Goal: Task Accomplishment & Management: Complete application form

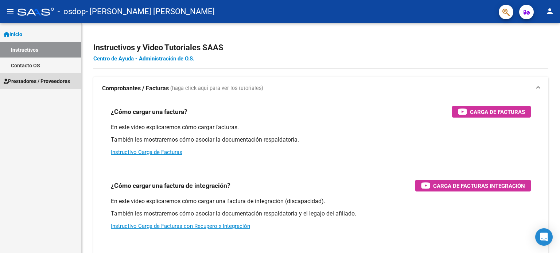
click at [26, 80] on span "Prestadores / Proveedores" at bounding box center [37, 81] width 66 height 8
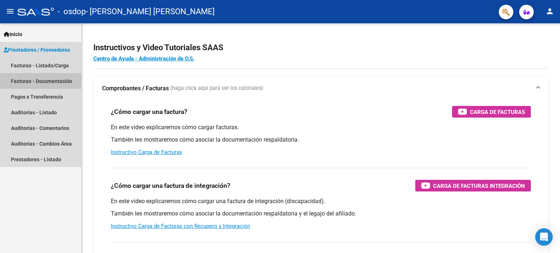
click at [51, 80] on link "Facturas - Documentación" at bounding box center [40, 81] width 81 height 16
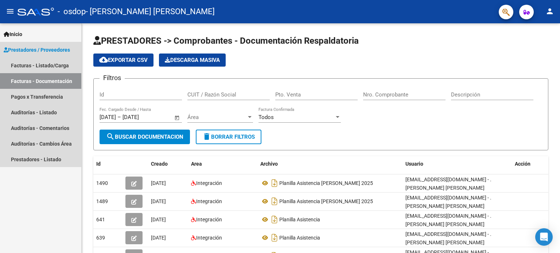
click at [37, 78] on link "Facturas - Documentación" at bounding box center [40, 81] width 81 height 16
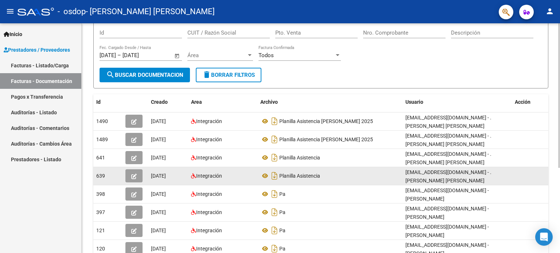
scroll to position [26, 0]
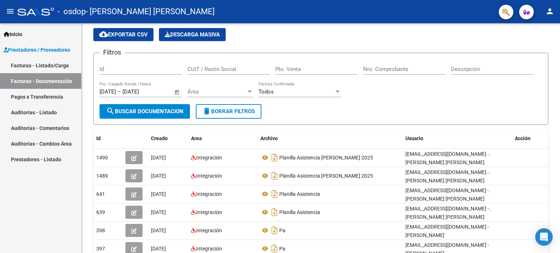
click at [25, 69] on link "Facturas - Listado/Carga" at bounding box center [40, 66] width 81 height 16
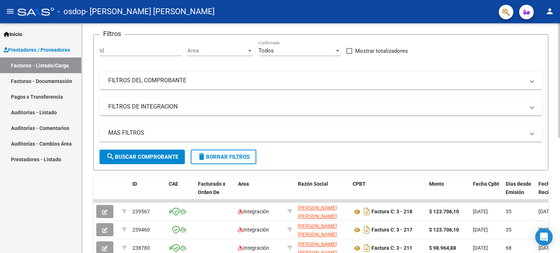
scroll to position [62, 0]
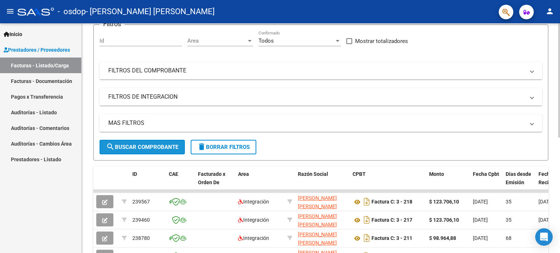
click at [140, 144] on span "search Buscar Comprobante" at bounding box center [142, 147] width 72 height 7
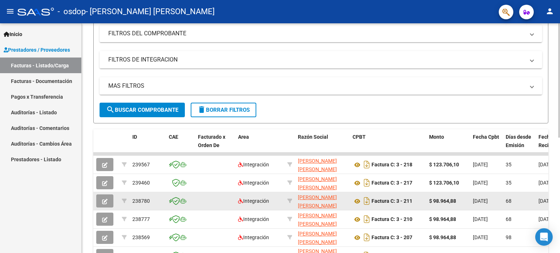
scroll to position [109, 0]
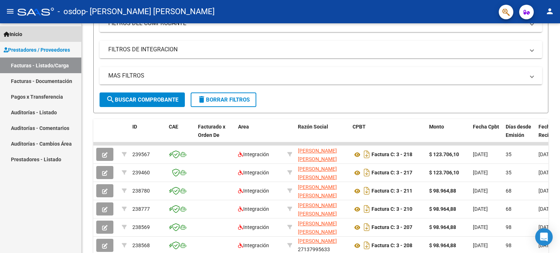
click at [17, 35] on span "Inicio" at bounding box center [13, 34] width 19 height 8
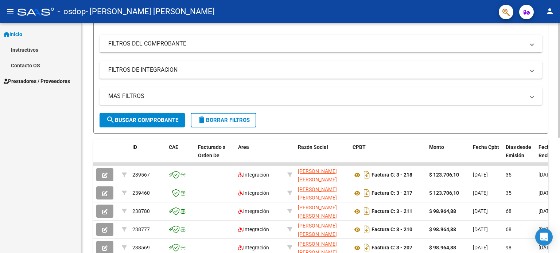
scroll to position [73, 0]
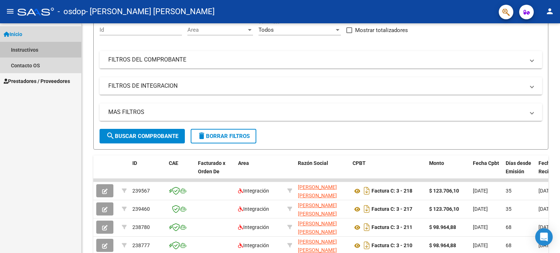
click at [18, 48] on link "Instructivos" at bounding box center [40, 50] width 81 height 16
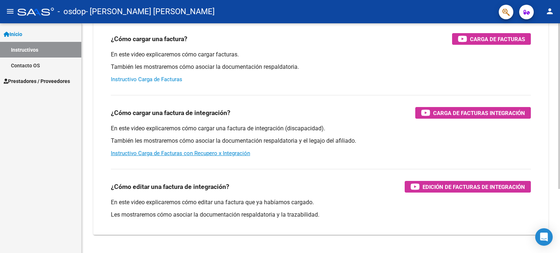
click at [147, 79] on link "Instructivo Carga de Facturas" at bounding box center [146, 79] width 71 height 7
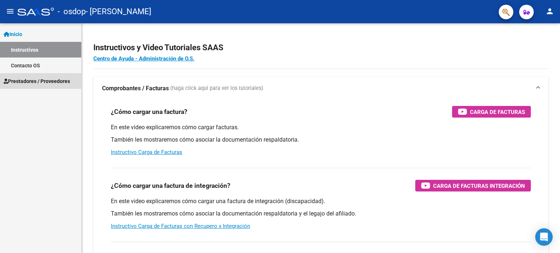
click at [52, 80] on span "Prestadores / Proveedores" at bounding box center [37, 81] width 66 height 8
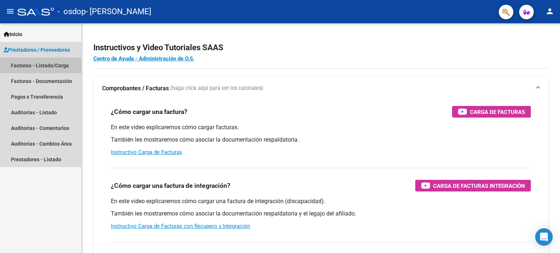
click at [41, 64] on link "Facturas - Listado/Carga" at bounding box center [40, 66] width 81 height 16
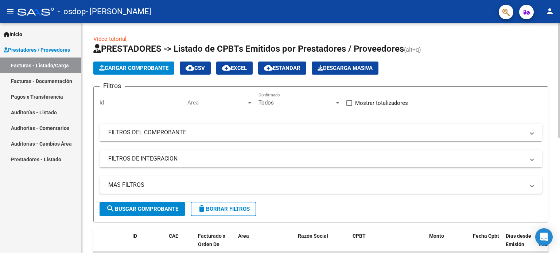
click at [138, 65] on span "Cargar Comprobante" at bounding box center [133, 68] width 69 height 7
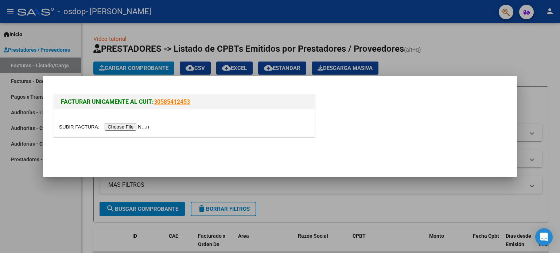
click at [132, 126] on input "file" at bounding box center [105, 127] width 92 height 8
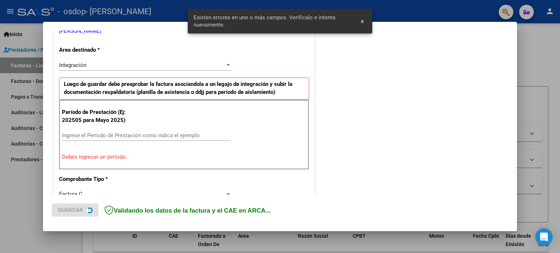
scroll to position [157, 0]
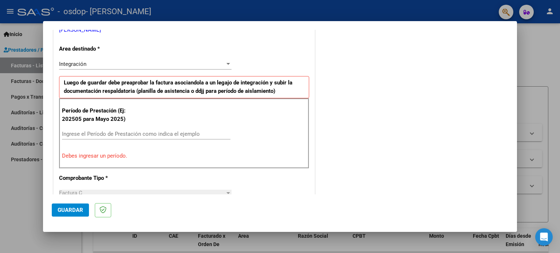
click at [85, 156] on p "Debes ingresar un período." at bounding box center [184, 156] width 244 height 8
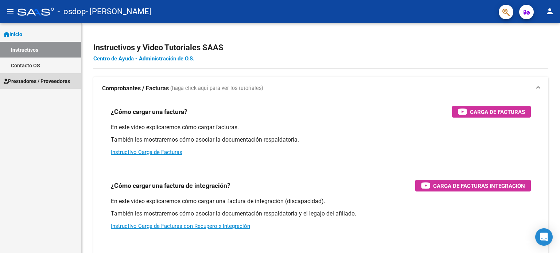
click at [51, 80] on span "Prestadores / Proveedores" at bounding box center [37, 81] width 66 height 8
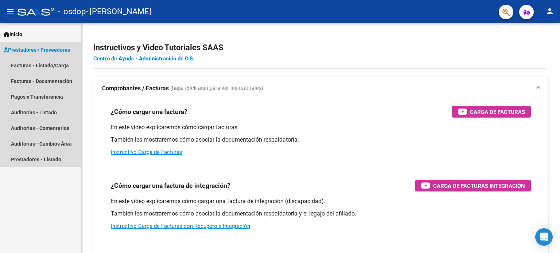
click at [35, 49] on span "Prestadores / Proveedores" at bounding box center [37, 50] width 66 height 8
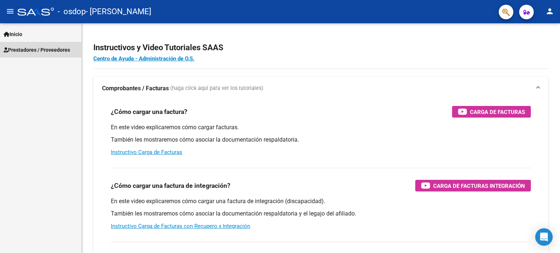
click at [35, 49] on span "Prestadores / Proveedores" at bounding box center [37, 50] width 66 height 8
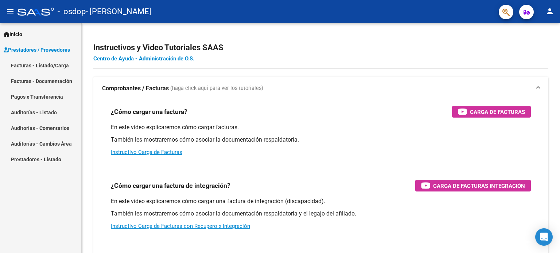
click at [31, 62] on link "Facturas - Listado/Carga" at bounding box center [40, 66] width 81 height 16
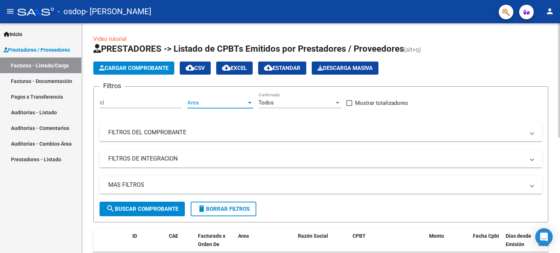
click at [248, 104] on div at bounding box center [249, 103] width 7 height 6
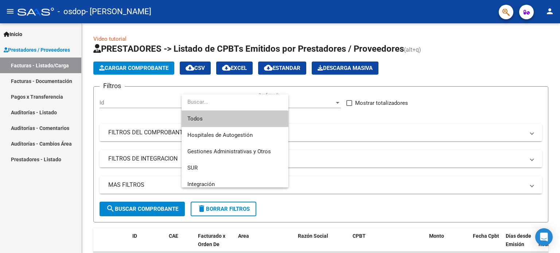
click at [161, 79] on div at bounding box center [280, 126] width 560 height 253
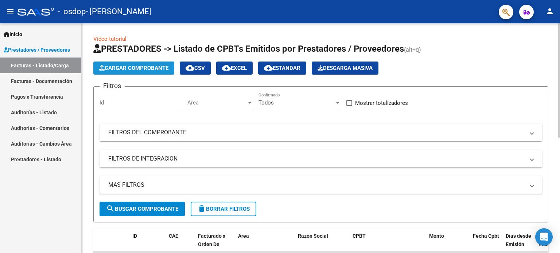
click at [138, 69] on span "Cargar Comprobante" at bounding box center [133, 68] width 69 height 7
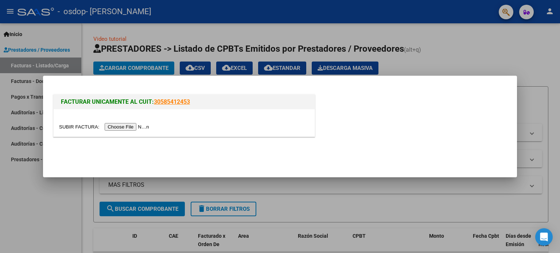
click at [130, 126] on input "file" at bounding box center [105, 127] width 92 height 8
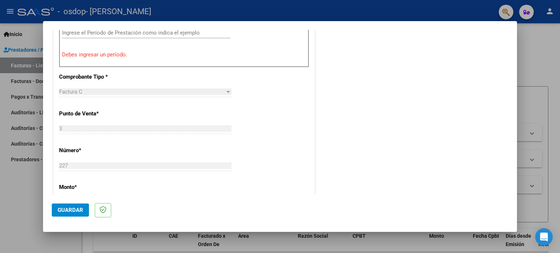
scroll to position [303, 0]
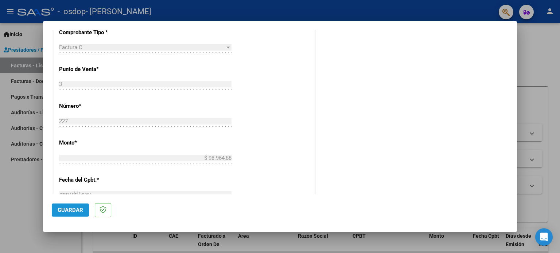
click at [68, 208] on span "Guardar" at bounding box center [71, 210] width 26 height 7
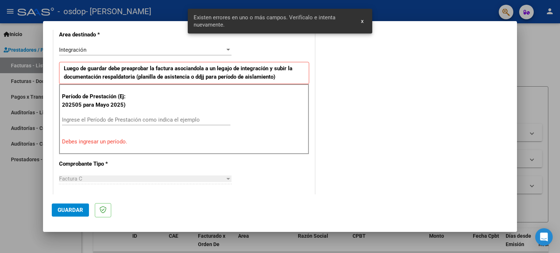
scroll to position [171, 0]
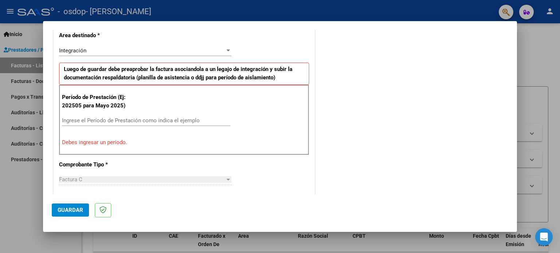
click at [88, 143] on p "Debes ingresar un período." at bounding box center [184, 142] width 244 height 8
click at [89, 121] on input "Ingrese el Período de Prestación como indica el ejemplo" at bounding box center [146, 120] width 168 height 7
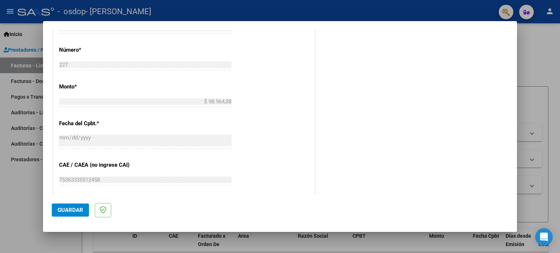
scroll to position [426, 0]
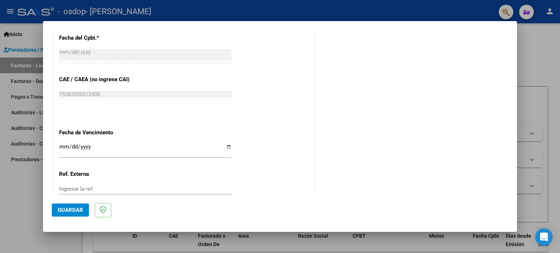
type input "202508"
click at [411, 246] on div at bounding box center [280, 126] width 560 height 253
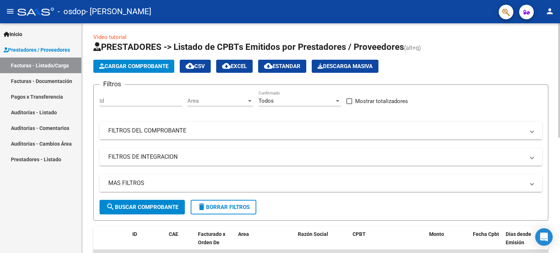
scroll to position [0, 0]
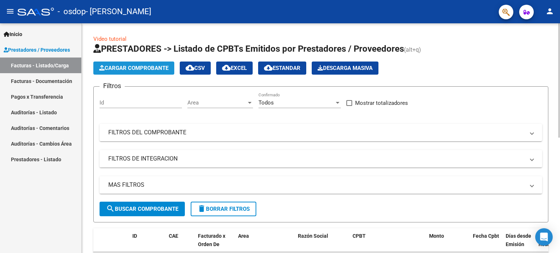
click at [140, 68] on span "Cargar Comprobante" at bounding box center [133, 68] width 69 height 7
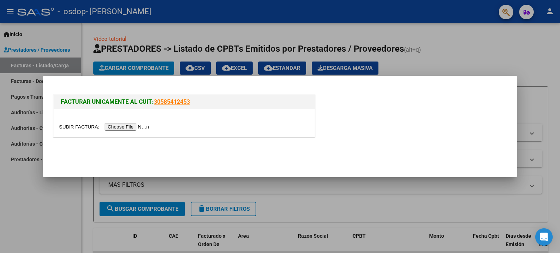
click at [133, 129] on input "file" at bounding box center [105, 127] width 92 height 8
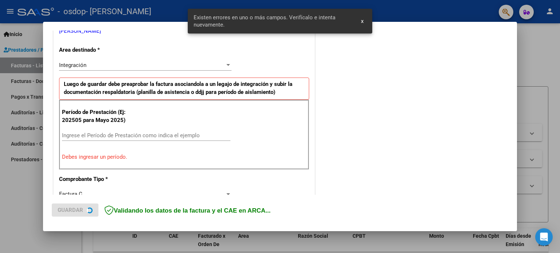
scroll to position [157, 0]
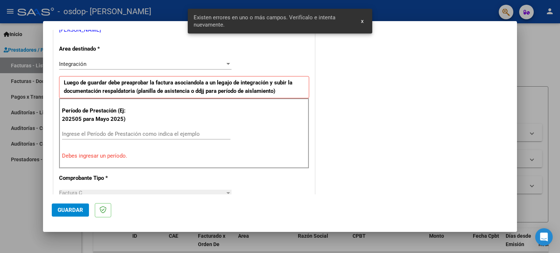
click at [82, 135] on input "Ingrese el Período de Prestación como indica el ejemplo" at bounding box center [146, 134] width 168 height 7
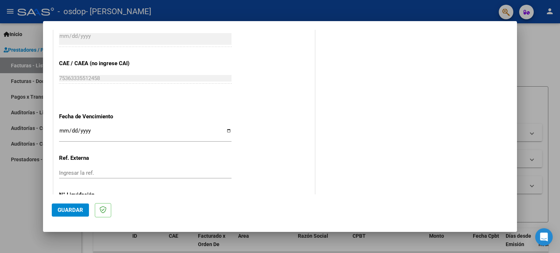
scroll to position [449, 0]
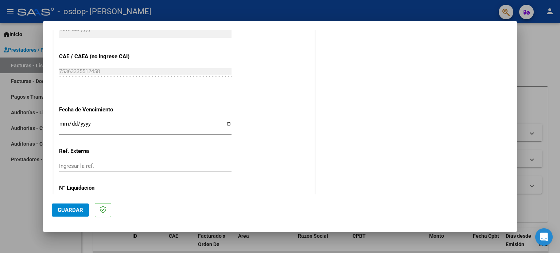
type input "202508"
click at [79, 126] on input "Ingresar la fecha" at bounding box center [145, 127] width 172 height 12
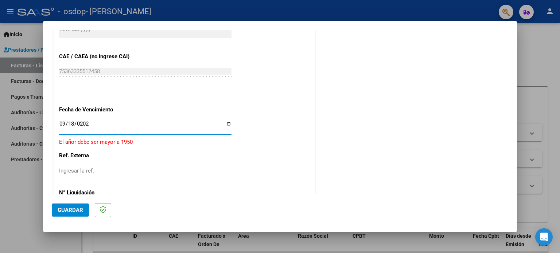
type input "2025-09-18"
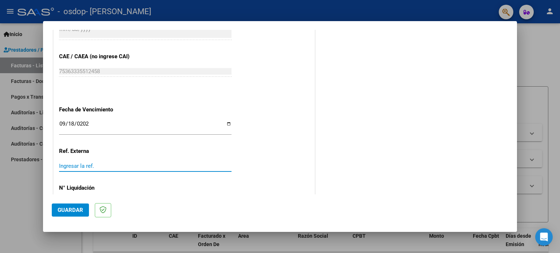
click at [67, 165] on input "Ingresar la ref." at bounding box center [145, 166] width 172 height 7
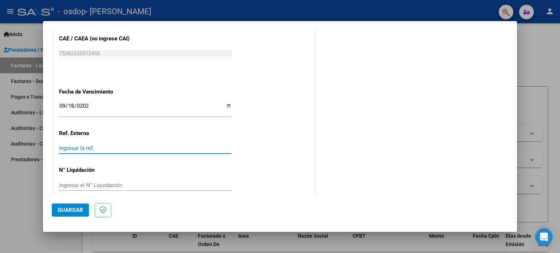
scroll to position [476, 0]
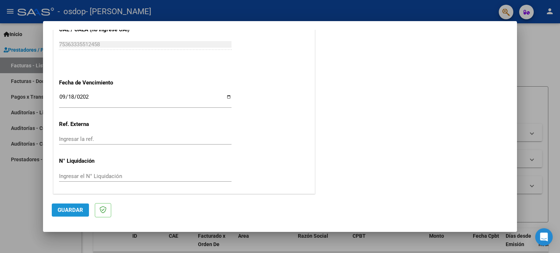
click at [63, 208] on span "Guardar" at bounding box center [71, 210] width 26 height 7
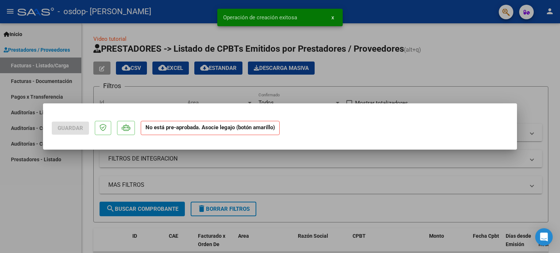
scroll to position [0, 0]
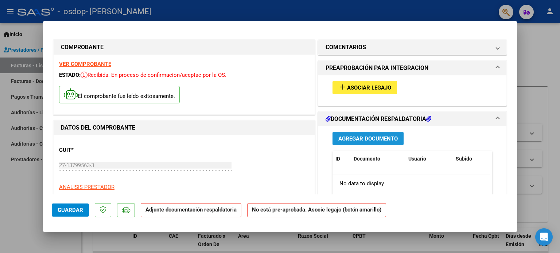
click at [354, 137] on span "Agregar Documento" at bounding box center [367, 139] width 59 height 7
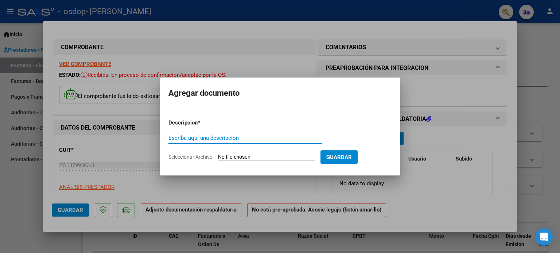
click at [218, 140] on input "Escriba aquí una descripcion" at bounding box center [245, 138] width 154 height 7
click at [243, 155] on input "Seleccionar Archivo" at bounding box center [266, 157] width 97 height 7
drag, startPoint x: 278, startPoint y: 83, endPoint x: 257, endPoint y: 130, distance: 51.5
click at [257, 130] on mat-dialog-container "Agregar documento Descripcion * Escriba aquí una descripcion Seleccionar Archiv…" at bounding box center [280, 127] width 241 height 98
click at [246, 84] on mat-dialog-container "Agregar documento Descripcion * Escriba aquí una descripcion Seleccionar Archiv…" at bounding box center [280, 127] width 241 height 98
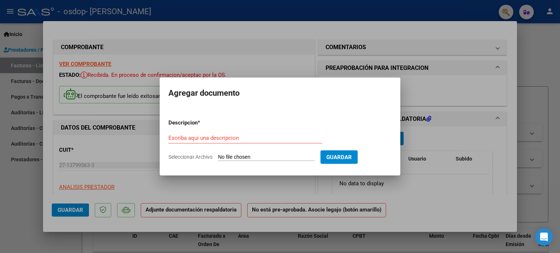
drag, startPoint x: 267, startPoint y: 85, endPoint x: 177, endPoint y: 112, distance: 94.1
click at [176, 112] on mat-dialog-container "Agregar documento Descripcion * Escriba aquí una descripcion Seleccionar Archiv…" at bounding box center [280, 127] width 241 height 98
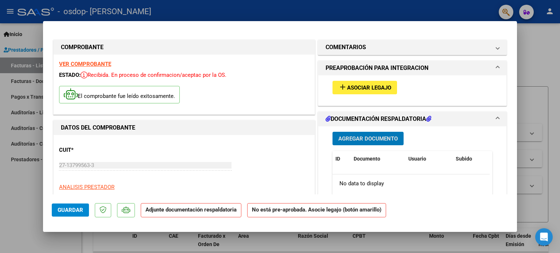
click at [360, 136] on span "Agregar Documento" at bounding box center [367, 139] width 59 height 7
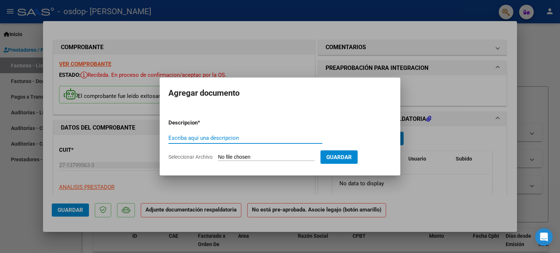
click at [239, 141] on input "Escriba aquí una descripcion" at bounding box center [245, 138] width 154 height 7
click at [242, 155] on input "Seleccionar Archivo" at bounding box center [266, 157] width 97 height 7
type input "C:\fakepath\plan asist agosto 2025 Benja.jpg"
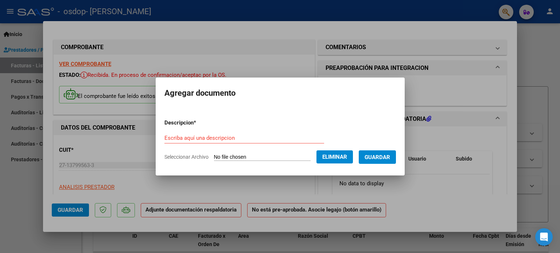
click at [334, 156] on span "Eliminar" at bounding box center [334, 157] width 25 height 7
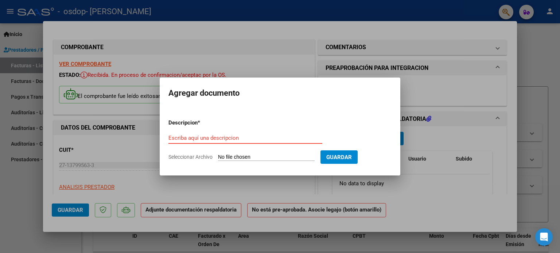
click at [245, 140] on input "Escriba aquí una descripcion" at bounding box center [245, 138] width 154 height 7
click at [232, 138] on input "Escriba aquí una descripcion" at bounding box center [245, 138] width 154 height 7
click at [255, 151] on form "Descripcion * Escriba aquí una descripcion Seleccionar Archivo Guardar" at bounding box center [279, 139] width 223 height 53
click at [252, 152] on form "Descripcion * Escriba aquí una descripcion Seleccionar Archivo Guardar" at bounding box center [279, 139] width 223 height 53
click at [250, 154] on input "Seleccionar Archivo" at bounding box center [266, 157] width 97 height 7
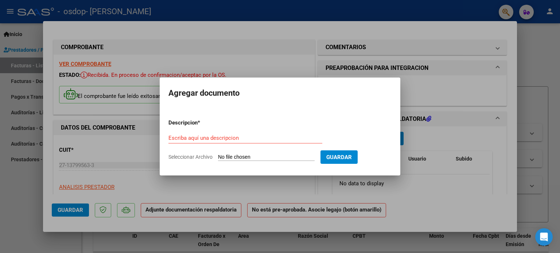
type input "C:\fakepath\plan asist agosto 2025 Delfi.jpg"
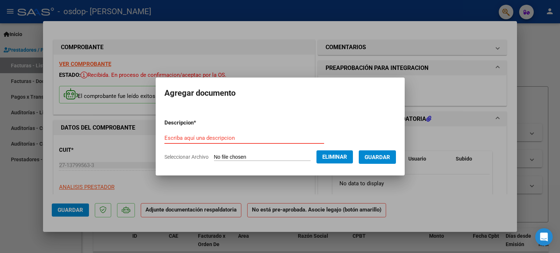
click at [223, 138] on input "Escriba aquí una descripcion" at bounding box center [244, 138] width 160 height 7
type input "plan asist Delfi Flores"
click at [385, 157] on span "Guardar" at bounding box center [377, 157] width 26 height 7
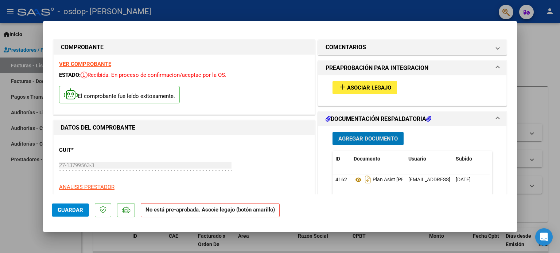
type input "$ 0,00"
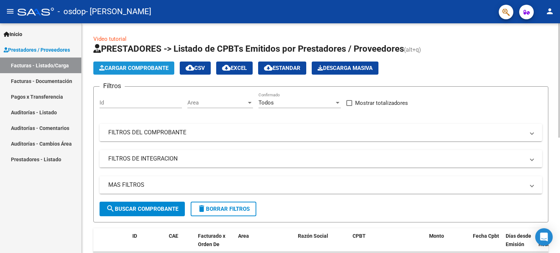
click at [128, 67] on span "Cargar Comprobante" at bounding box center [133, 68] width 69 height 7
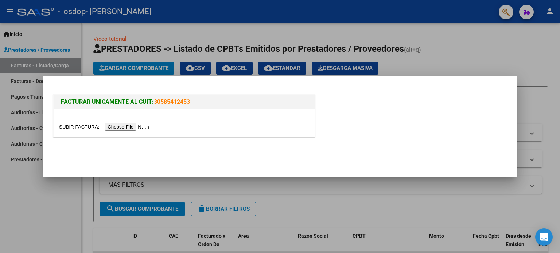
click at [138, 128] on input "file" at bounding box center [105, 127] width 92 height 8
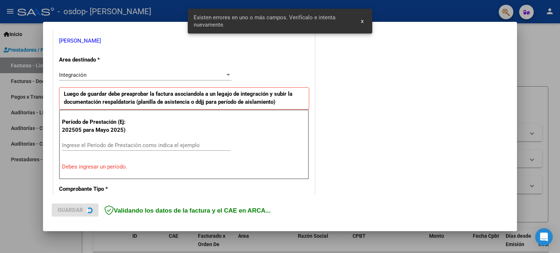
scroll to position [171, 0]
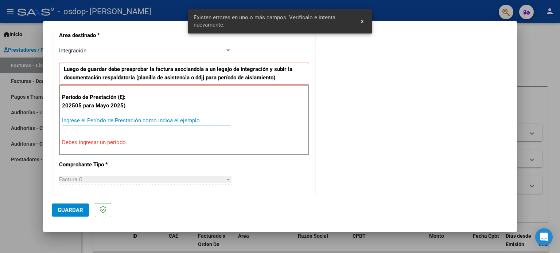
click at [95, 120] on input "Ingrese el Período de Prestación como indica el ejemplo" at bounding box center [146, 120] width 168 height 7
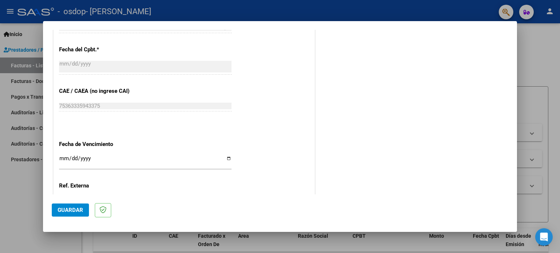
scroll to position [426, 0]
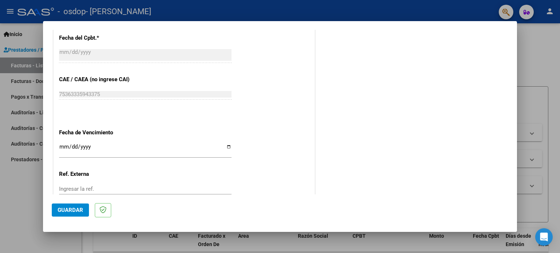
type input "202508"
click at [95, 146] on input "Ingresar la fecha" at bounding box center [145, 150] width 172 height 12
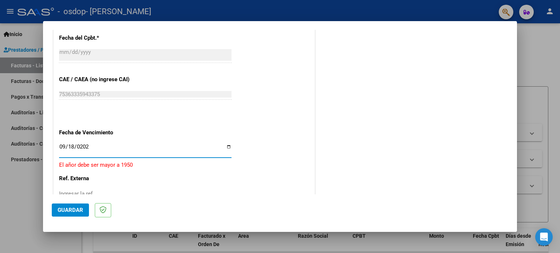
type input "2025-09-18"
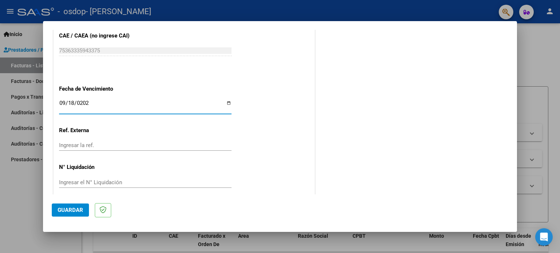
scroll to position [476, 0]
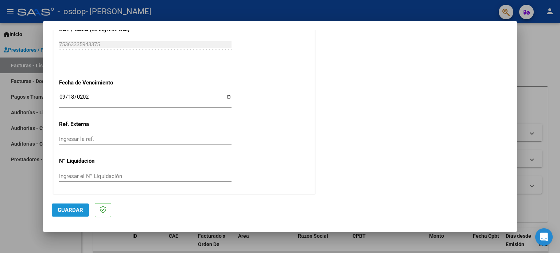
click at [76, 208] on span "Guardar" at bounding box center [71, 210] width 26 height 7
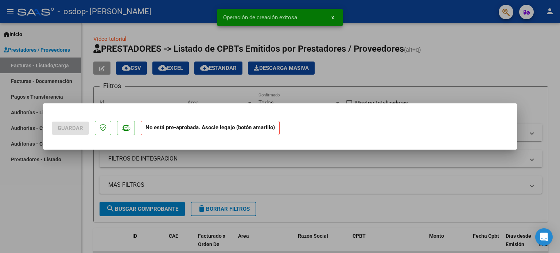
scroll to position [0, 0]
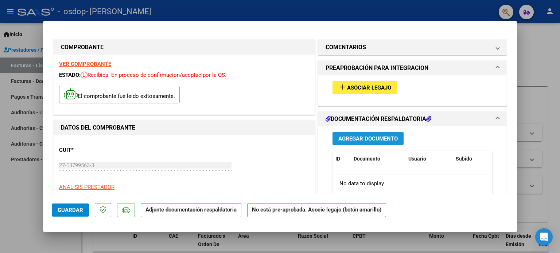
click at [367, 136] on span "Agregar Documento" at bounding box center [367, 139] width 59 height 7
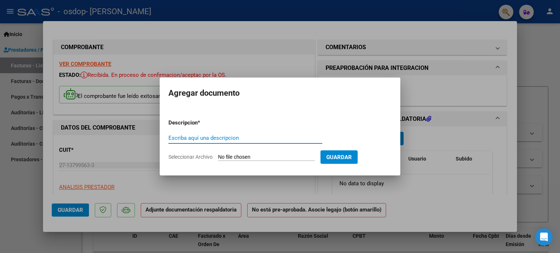
click at [239, 136] on input "Escriba aquí una descripcion" at bounding box center [245, 138] width 154 height 7
click at [246, 157] on input "Seleccionar Archivo" at bounding box center [266, 157] width 97 height 7
type input "C:\fakepath\plan asist agosto 2025 Benja.jpg"
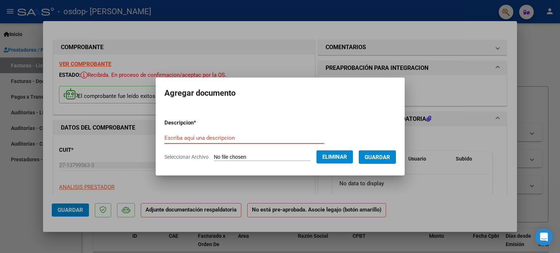
drag, startPoint x: 183, startPoint y: 138, endPoint x: 194, endPoint y: 132, distance: 12.6
click at [183, 138] on input "Escriba aquí una descripcion" at bounding box center [244, 138] width 160 height 7
type input "plan asist Benja"
click at [380, 156] on span "Guardar" at bounding box center [377, 157] width 26 height 7
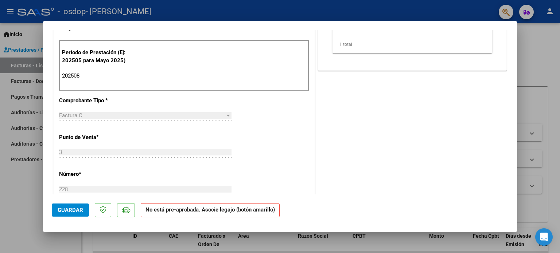
scroll to position [219, 0]
